Goal: Download file/media

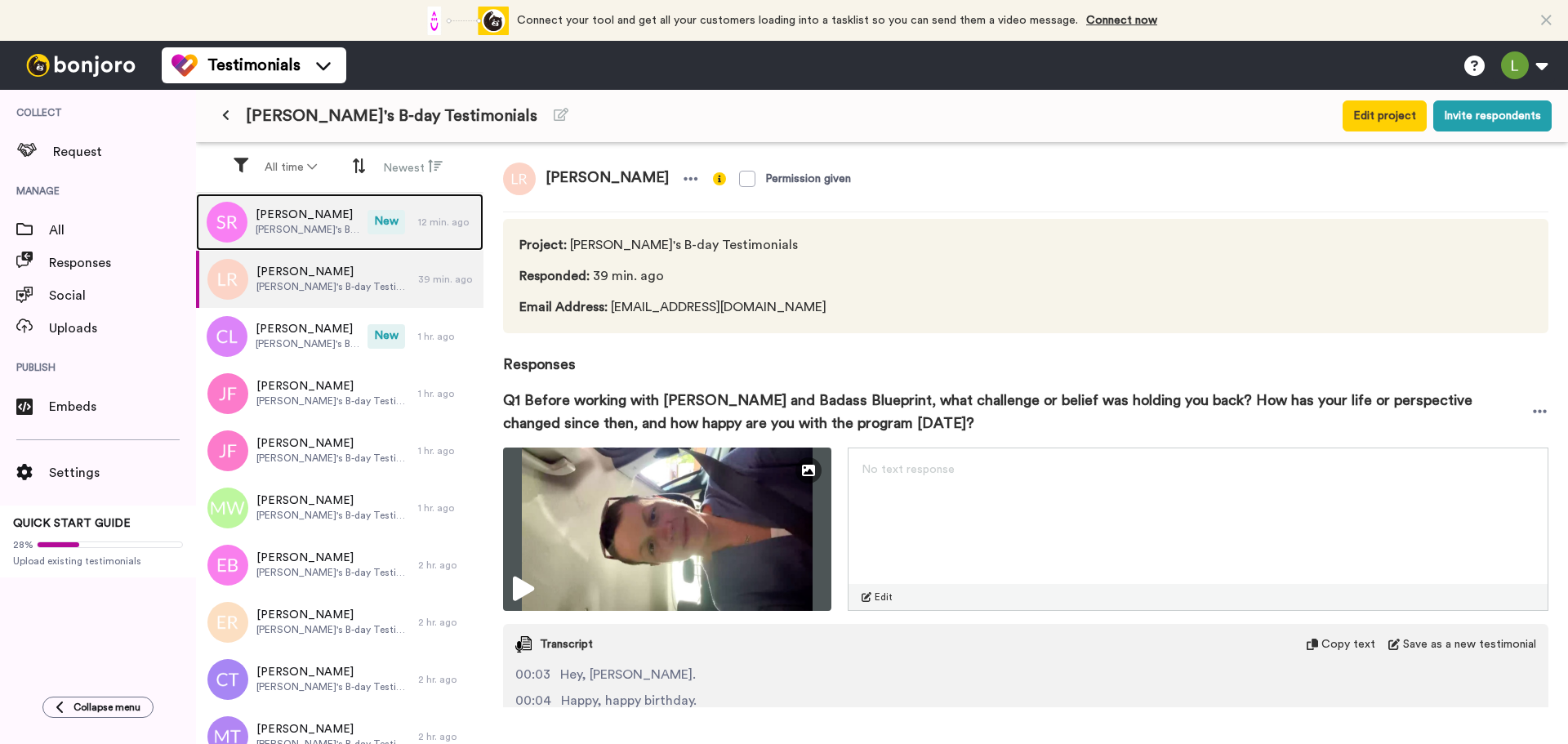
click at [302, 215] on span "[PERSON_NAME]" at bounding box center [307, 214] width 104 height 16
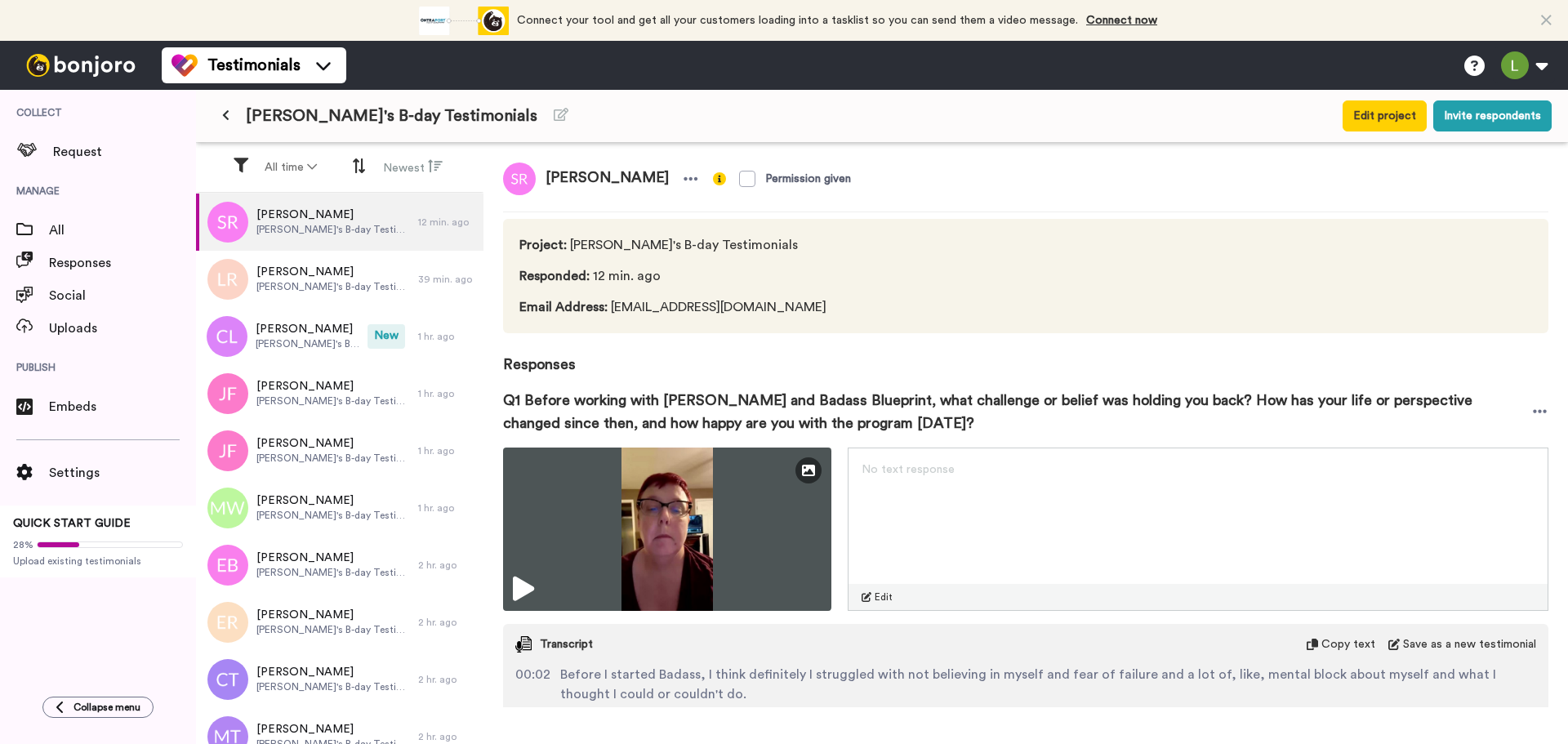
drag, startPoint x: 1527, startPoint y: 412, endPoint x: 1137, endPoint y: 383, distance: 391.1
click at [1137, 383] on div "Q1 Before working with [PERSON_NAME] and Badass Blueprint, what challenge or be…" at bounding box center [1025, 411] width 1045 height 72
drag, startPoint x: 611, startPoint y: 188, endPoint x: 544, endPoint y: 193, distance: 67.2
click at [544, 193] on span "[PERSON_NAME]" at bounding box center [606, 179] width 143 height 33
copy span "[PERSON_NAME]"
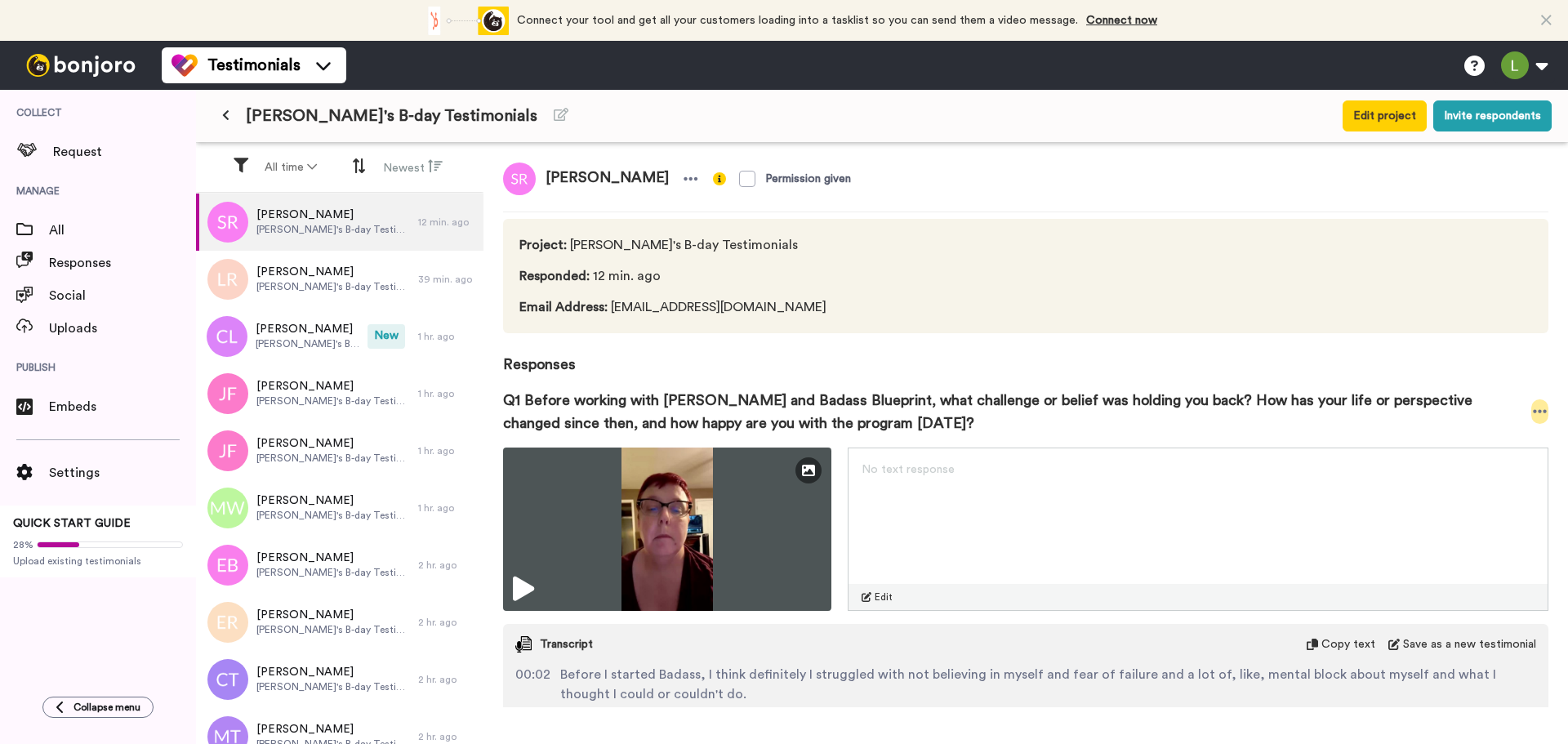
click at [1532, 420] on div at bounding box center [1540, 411] width 17 height 25
click at [1444, 468] on li "Download video" at bounding box center [1469, 461] width 137 height 23
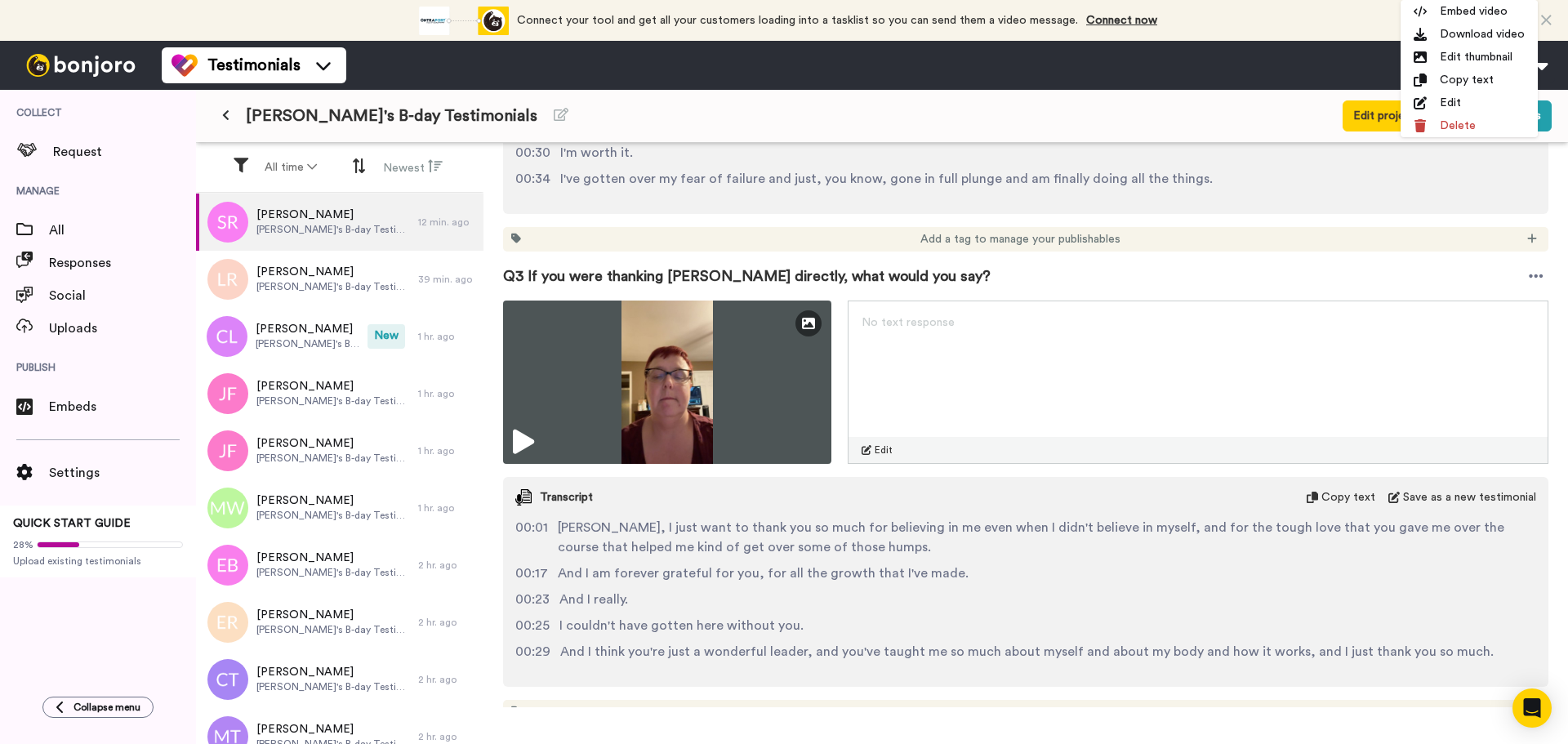
scroll to position [617, 0]
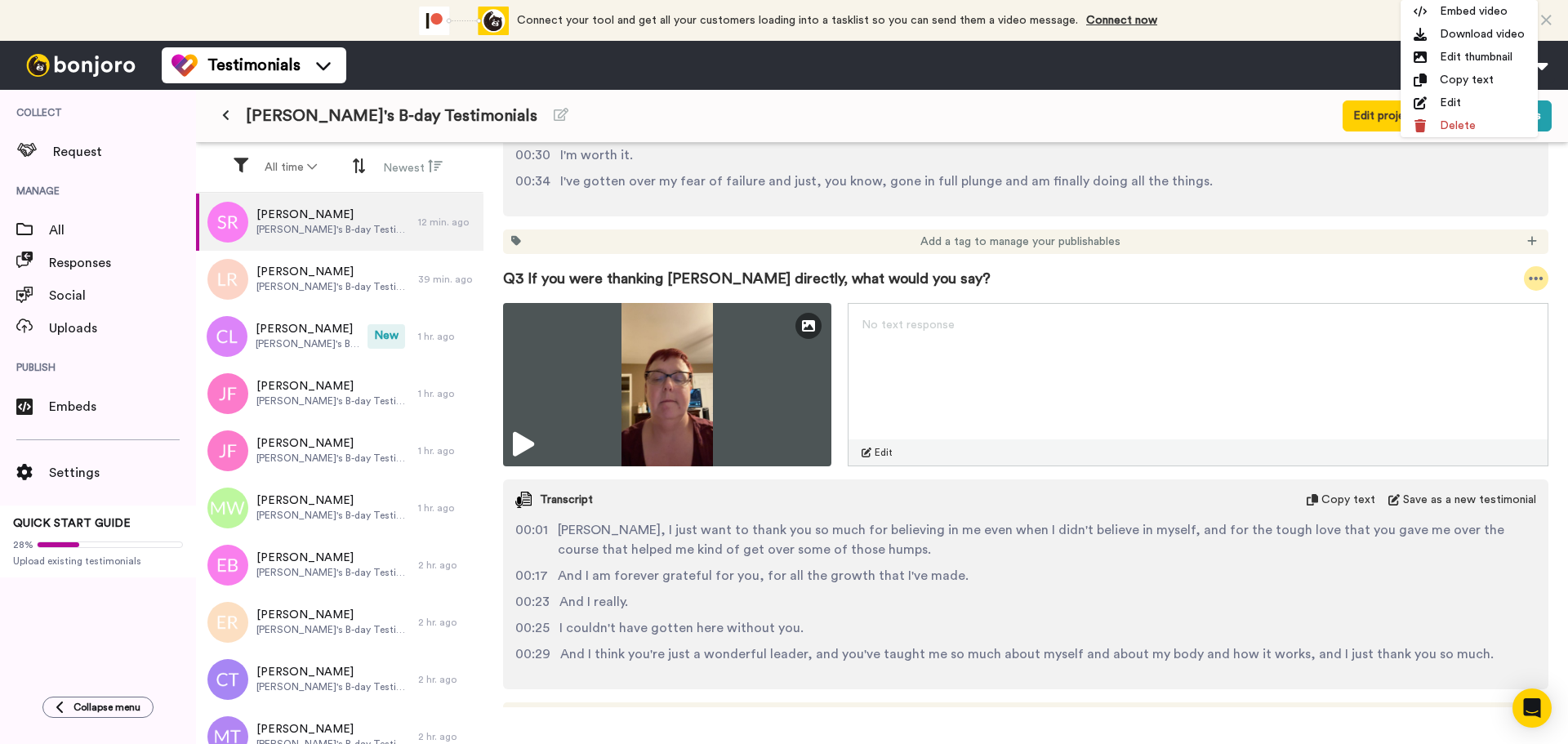
click at [1531, 275] on icon at bounding box center [1536, 278] width 15 height 16
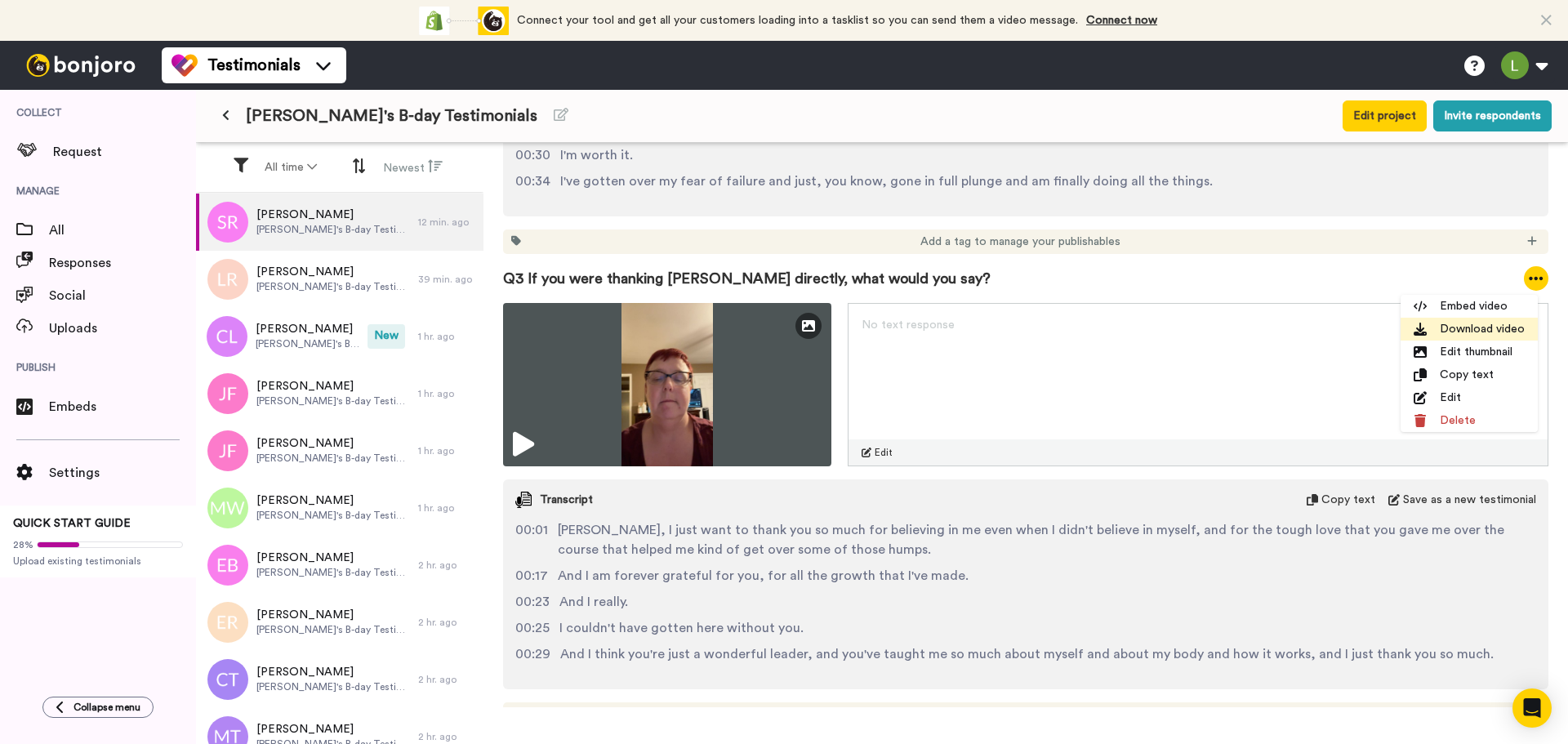
click at [1428, 335] on li "Download video" at bounding box center [1469, 329] width 137 height 23
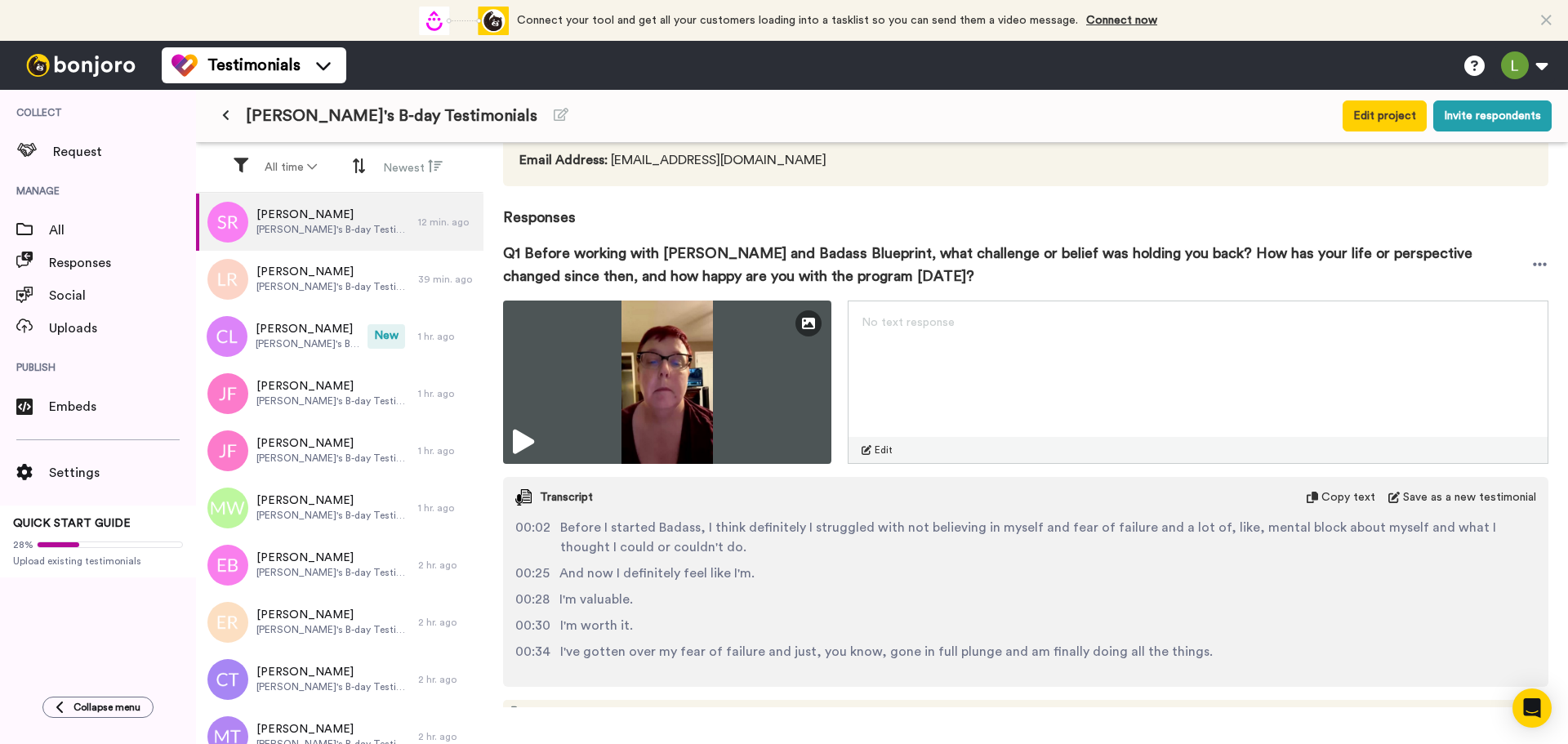
scroll to position [0, 0]
